Goal: Information Seeking & Learning: Learn about a topic

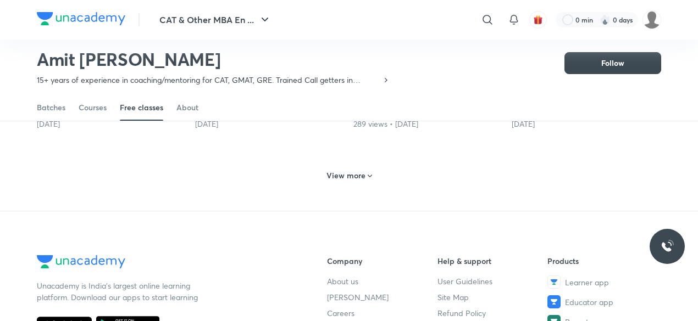
scroll to position [583, 0]
click at [342, 167] on div "View more" at bounding box center [349, 175] width 54 height 18
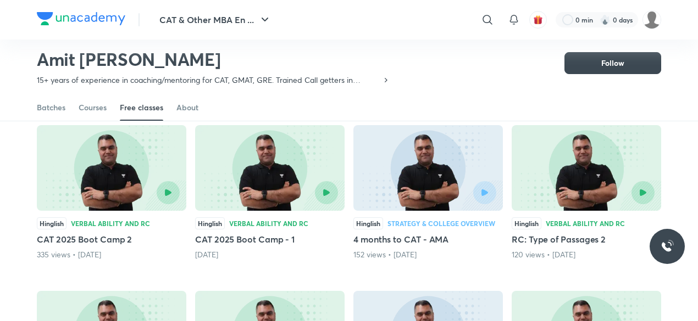
scroll to position [783, 0]
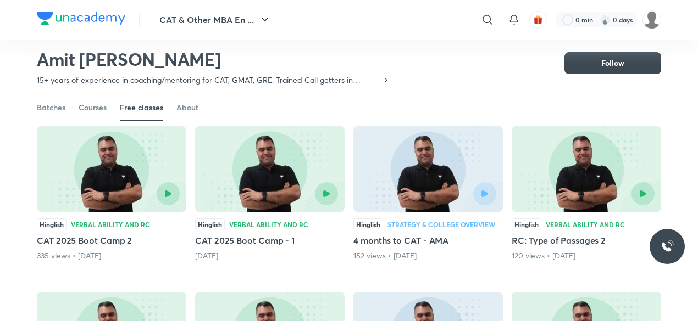
click at [341, 198] on img at bounding box center [269, 169] width 149 height 86
click at [329, 192] on icon "button" at bounding box center [325, 193] width 7 height 7
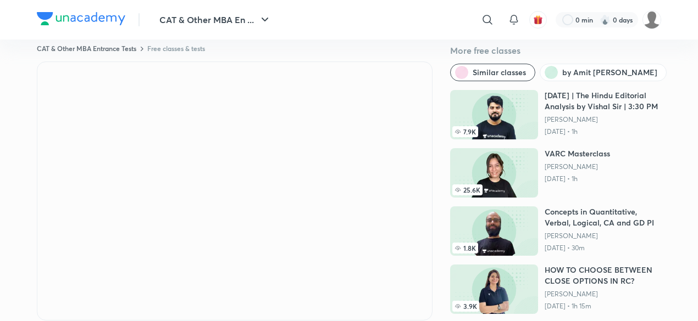
scroll to position [19, 0]
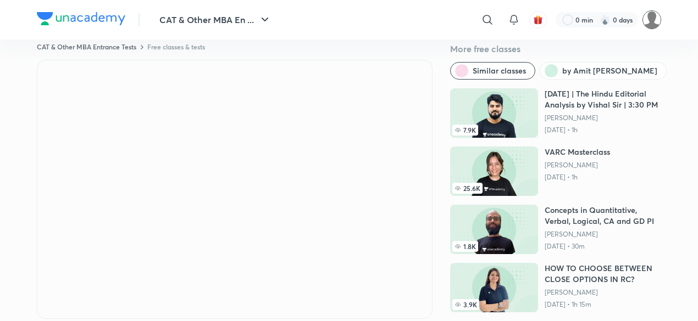
click at [652, 13] on img at bounding box center [651, 19] width 19 height 19
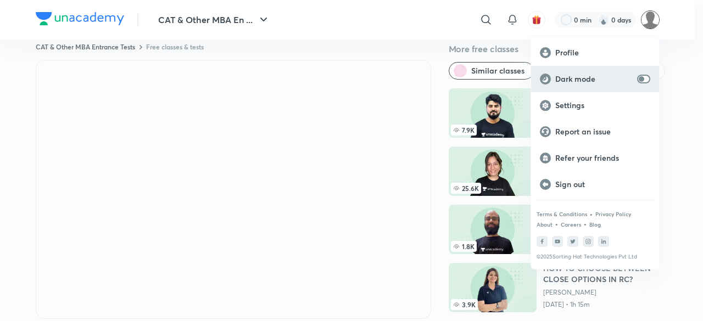
click at [634, 75] on div "Dark mode" at bounding box center [595, 79] width 128 height 26
checkbox input "true"
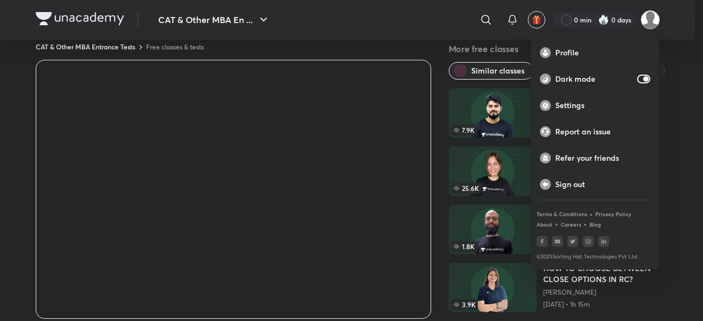
drag, startPoint x: 355, startPoint y: 289, endPoint x: 355, endPoint y: 222, distance: 67.0
click at [355, 222] on div at bounding box center [351, 160] width 703 height 321
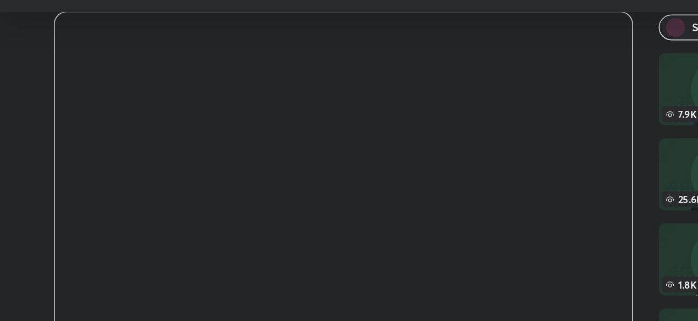
scroll to position [40, 0]
